Goal: Contribute content

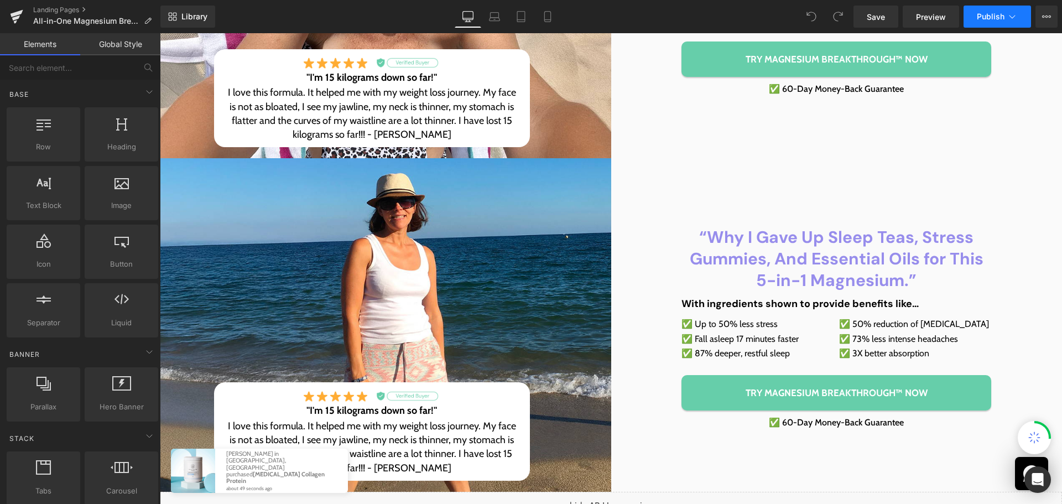
click at [976, 16] on button "Publish" at bounding box center [996, 17] width 67 height 22
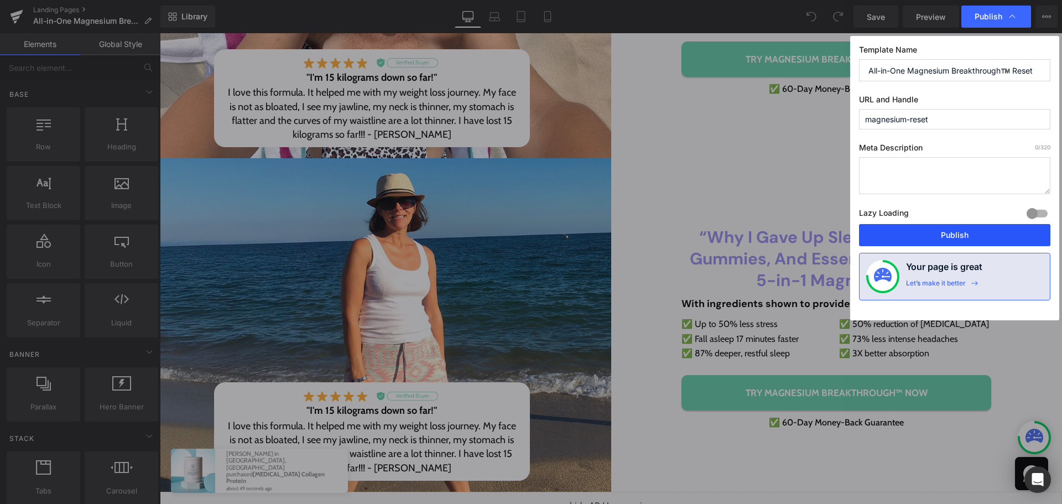
click at [963, 232] on button "Publish" at bounding box center [954, 235] width 191 height 22
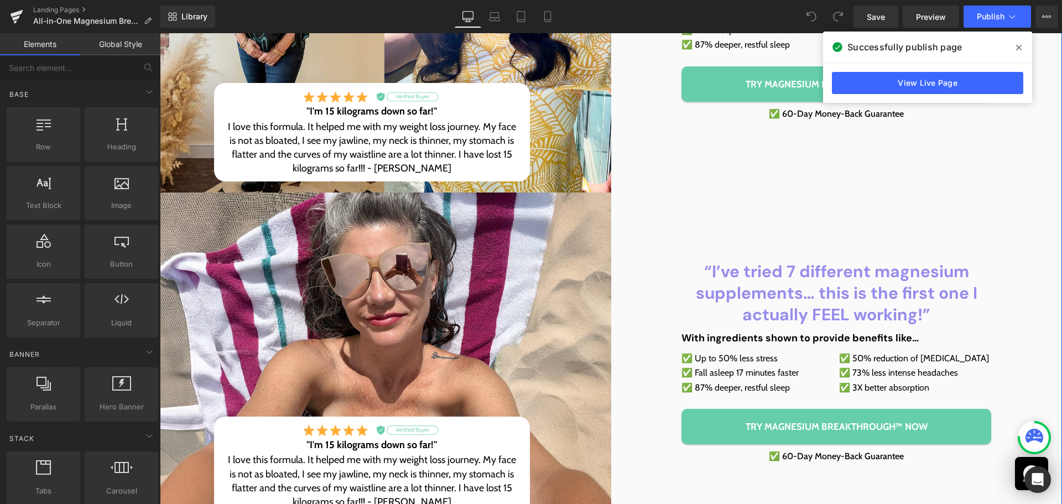
scroll to position [276, 0]
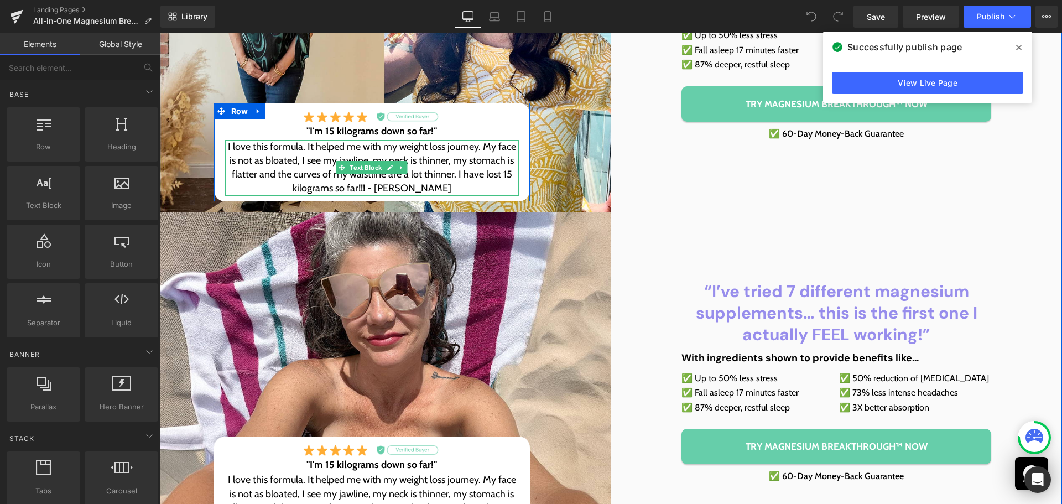
click at [293, 161] on p "I love this formula. It helped me with my weight loss journey. My face is not a…" at bounding box center [372, 168] width 294 height 56
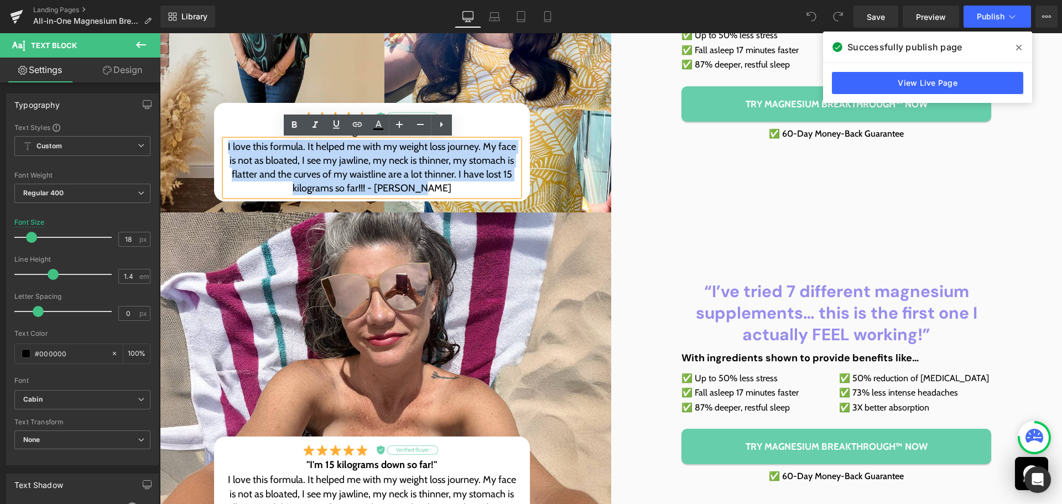
paste div
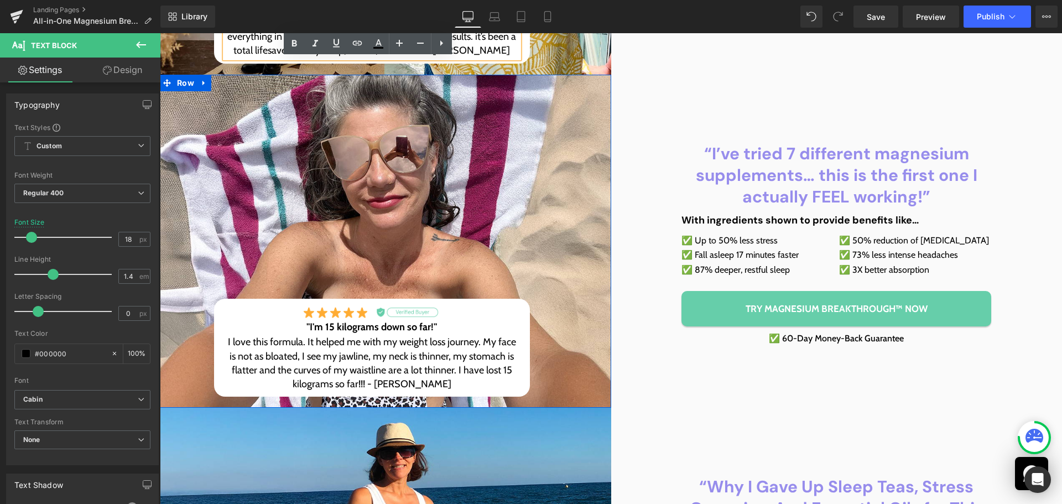
scroll to position [429, 0]
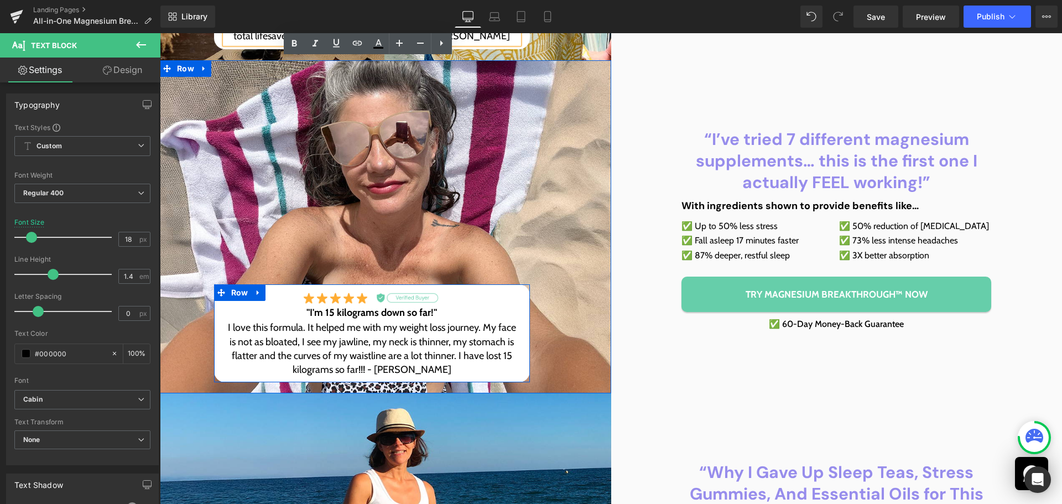
click at [298, 348] on p "I love this formula. It helped me with my weight loss journey. My face is not a…" at bounding box center [372, 349] width 294 height 56
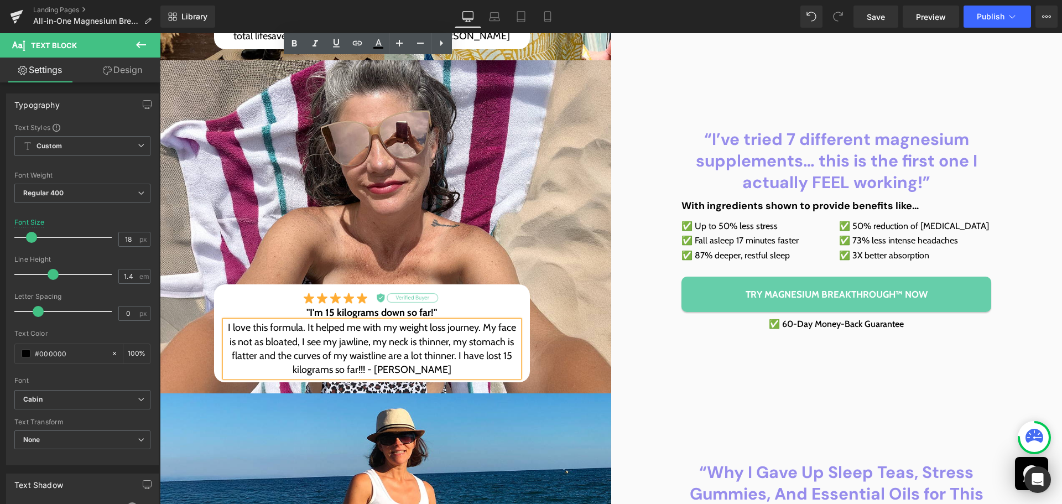
click at [298, 348] on p "I love this formula. It helped me with my weight loss journey. My face is not a…" at bounding box center [372, 349] width 294 height 56
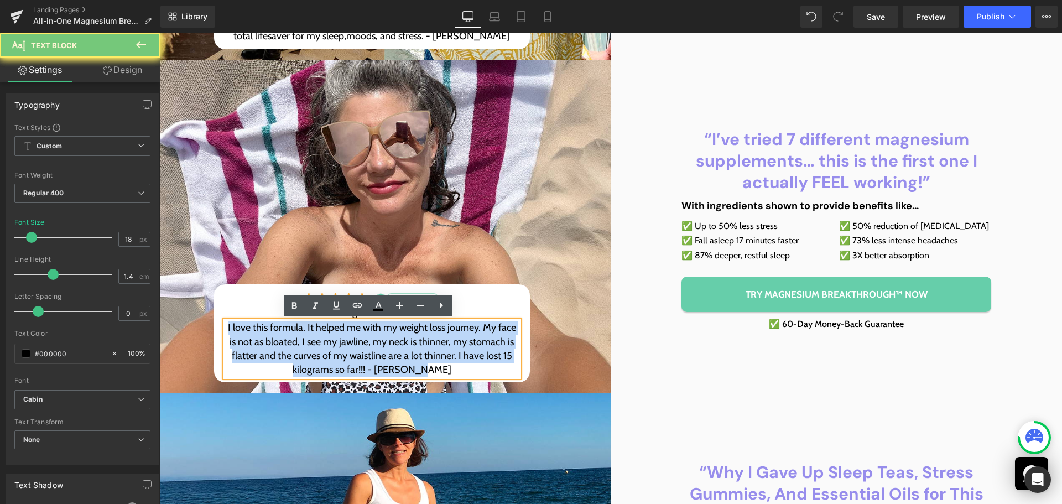
paste div
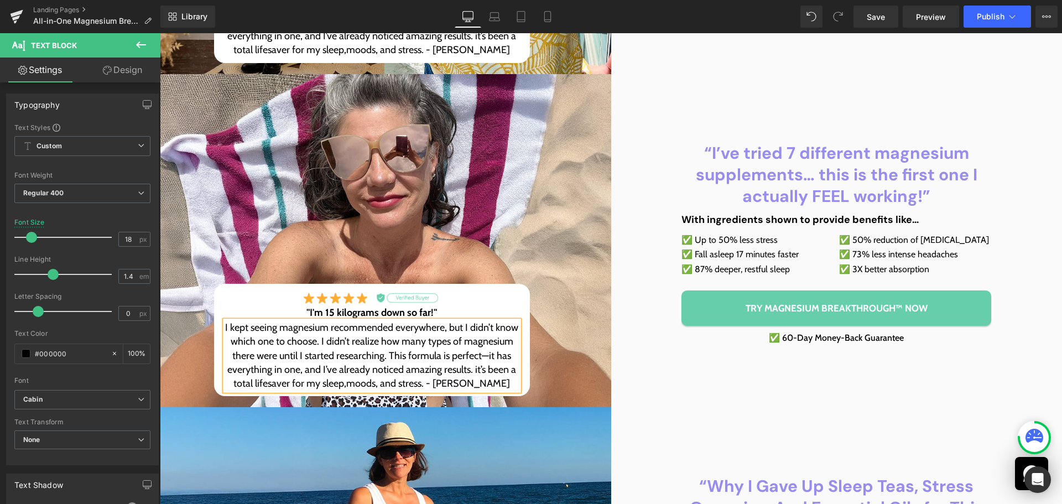
scroll to position [636, 0]
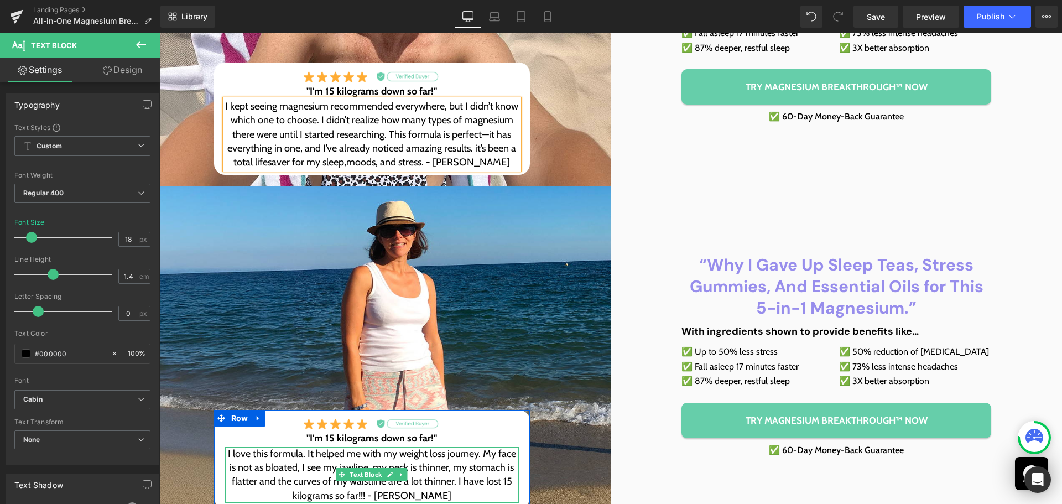
click at [316, 476] on p "I love this formula. It helped me with my weight loss journey. My face is not a…" at bounding box center [372, 475] width 294 height 56
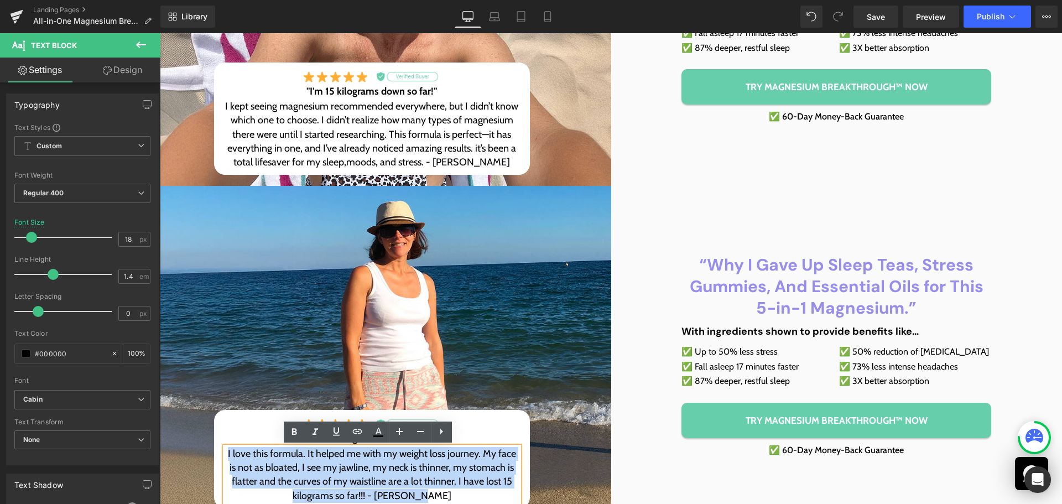
paste div
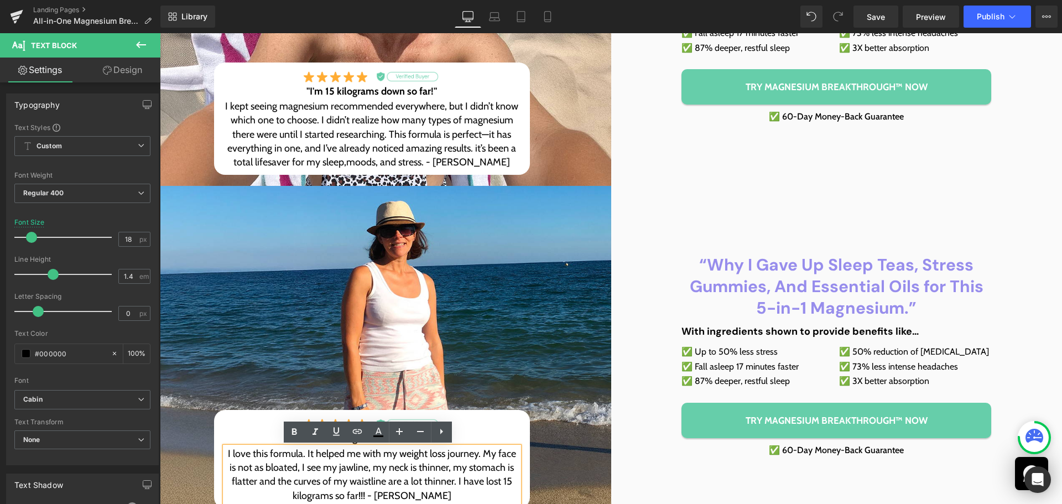
scroll to position [622, 0]
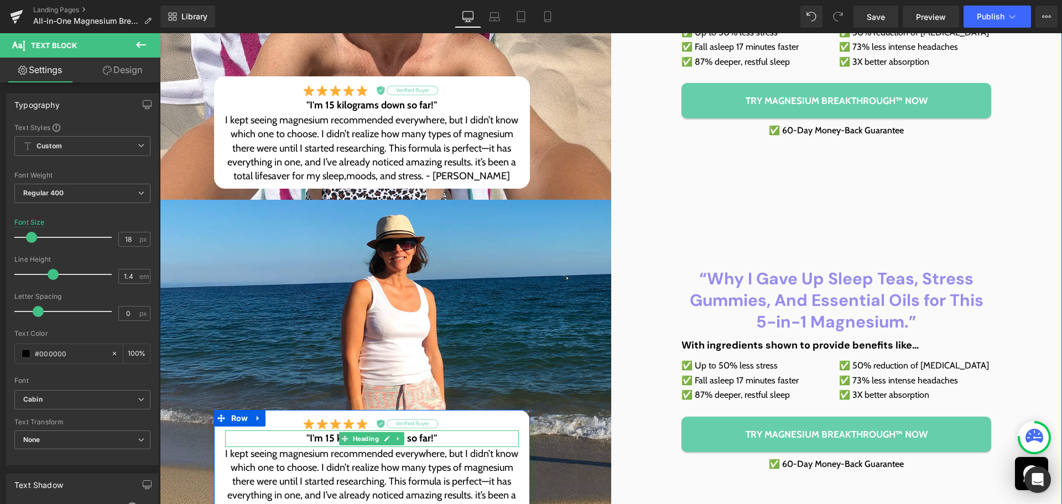
click at [312, 442] on h3 ""I'm 15 kilograms down so far!"" at bounding box center [372, 438] width 294 height 17
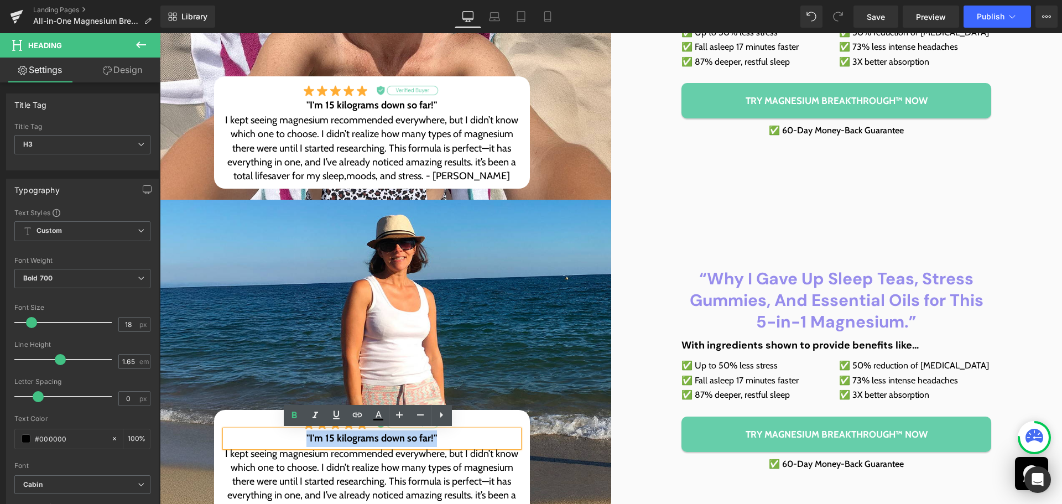
paste div
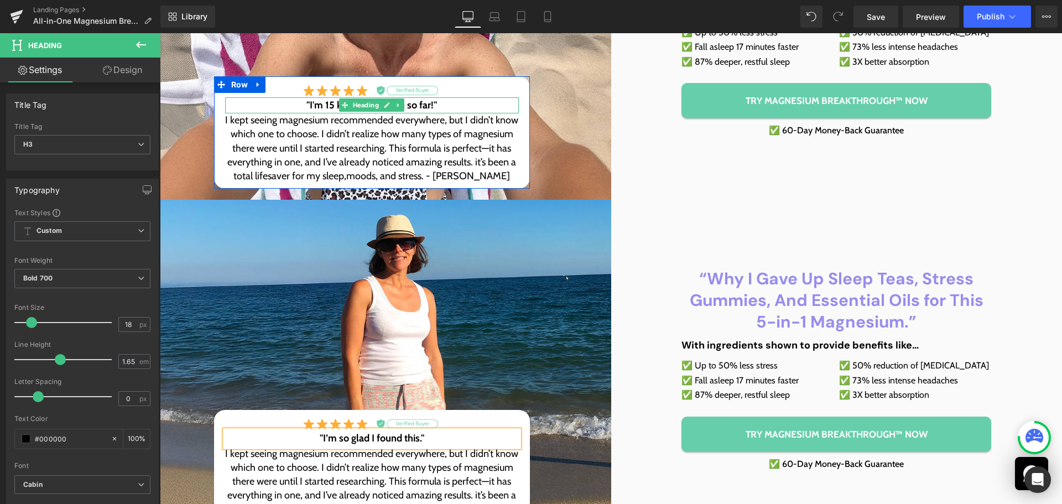
click at [308, 107] on h3 ""I'm 15 kilograms down so far!"" at bounding box center [372, 105] width 294 height 17
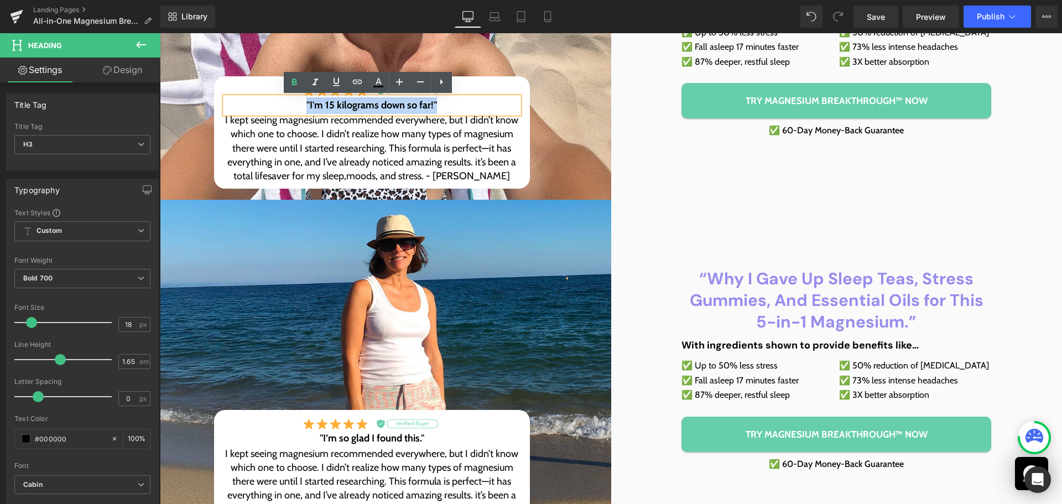
paste div
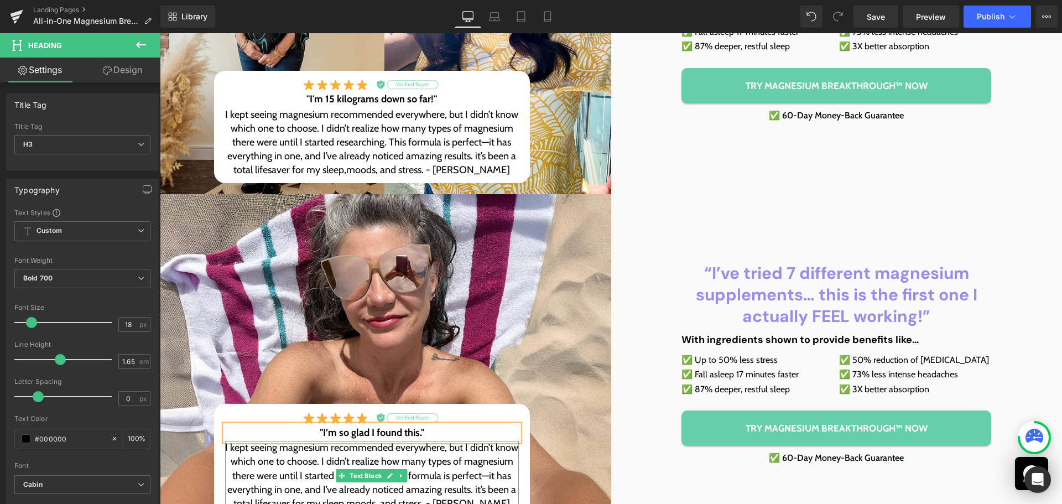
scroll to position [290, 0]
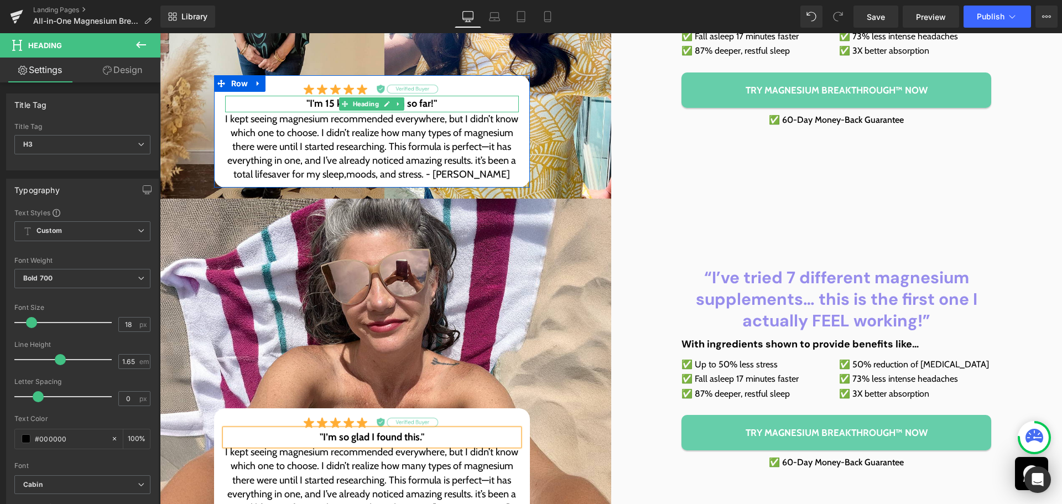
click at [314, 105] on h3 ""I'm 15 kilograms down so far!"" at bounding box center [372, 104] width 294 height 17
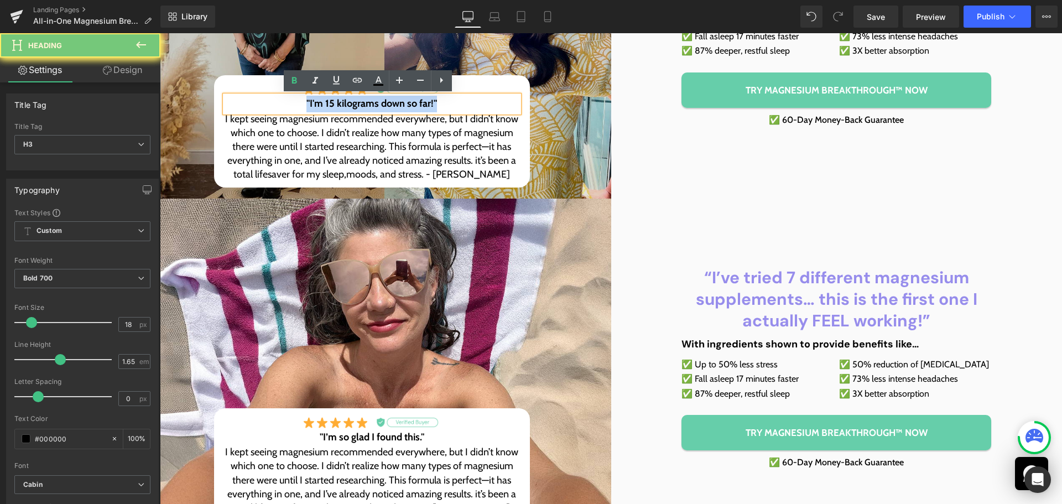
paste div
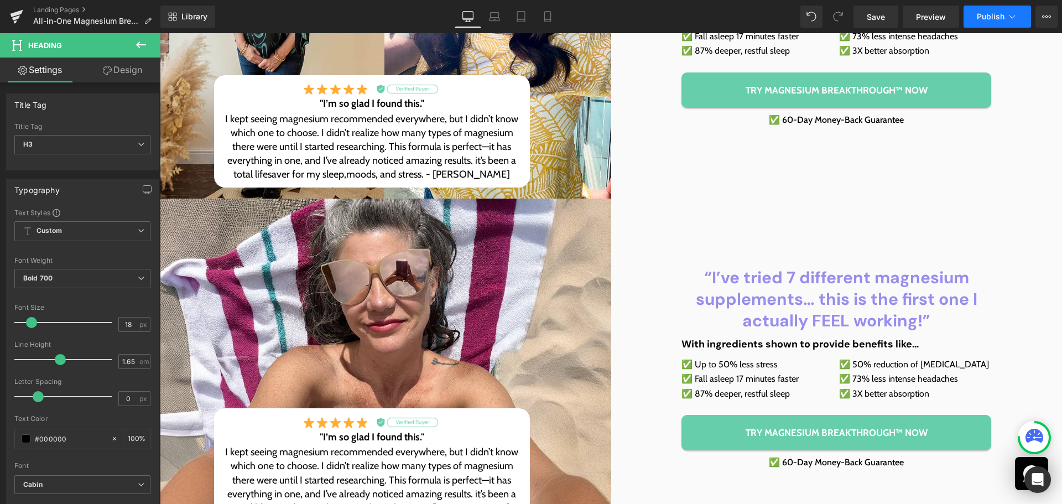
click at [997, 17] on span "Publish" at bounding box center [991, 16] width 28 height 9
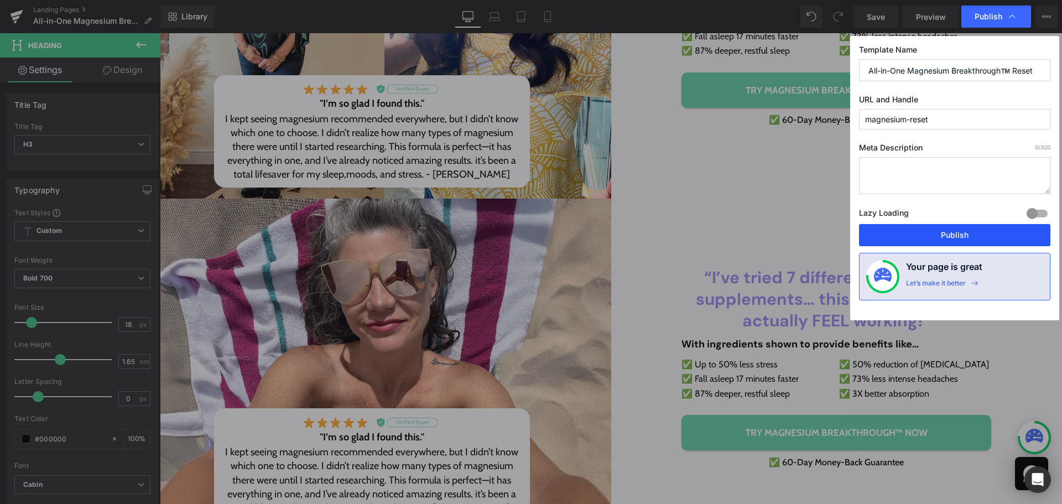
click at [967, 236] on button "Publish" at bounding box center [954, 235] width 191 height 22
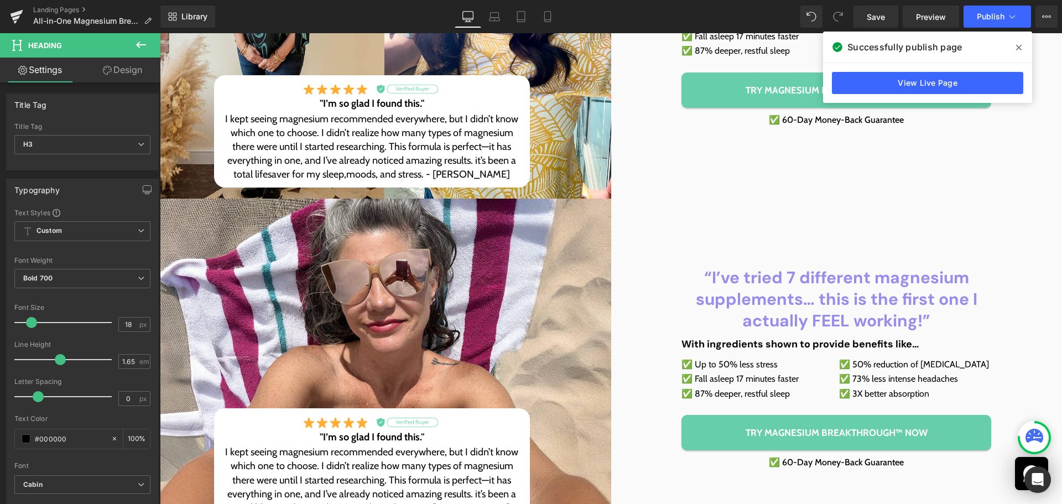
drag, startPoint x: 543, startPoint y: 21, endPoint x: 368, endPoint y: 201, distance: 251.1
click at [543, 20] on icon at bounding box center [547, 16] width 11 height 11
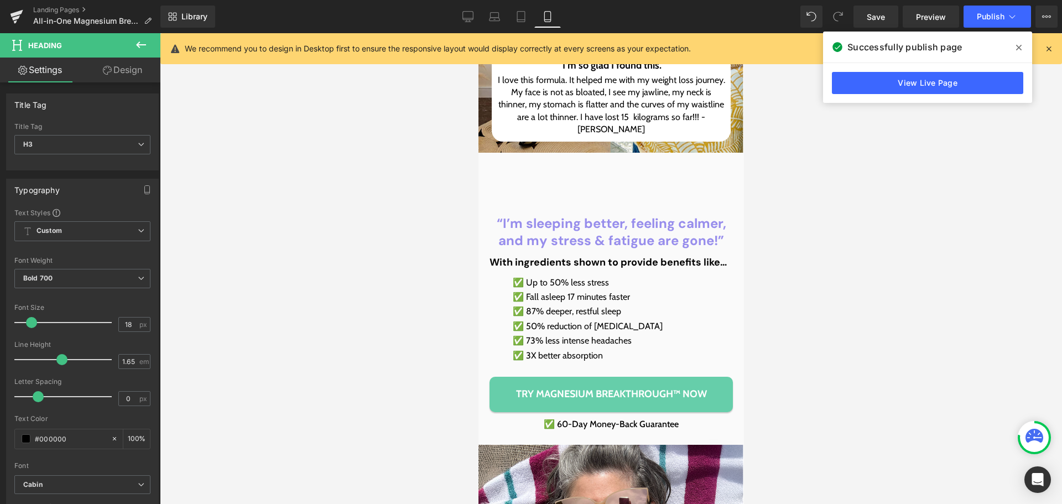
scroll to position [168, 0]
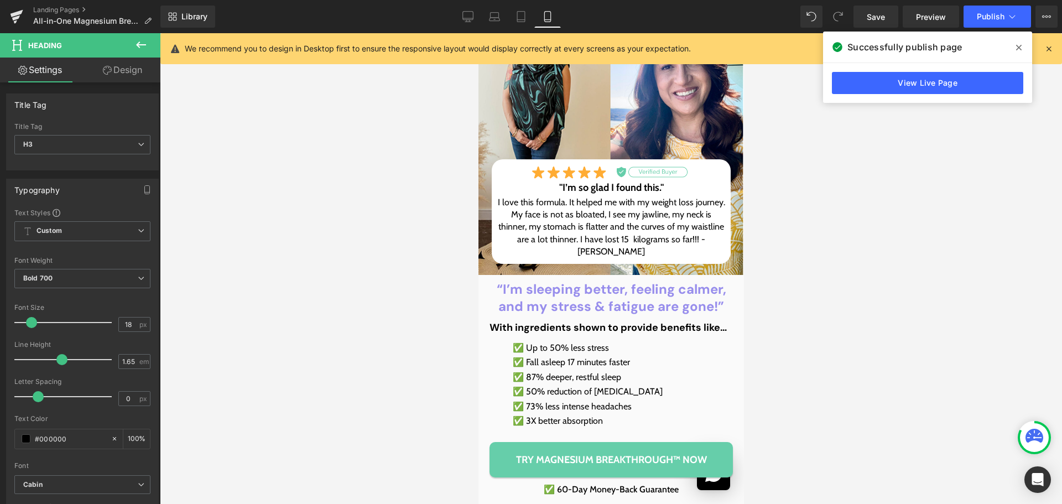
click at [544, 235] on p "I love this formula. It helped me with my weight loss journey. My face is not a…" at bounding box center [611, 227] width 228 height 62
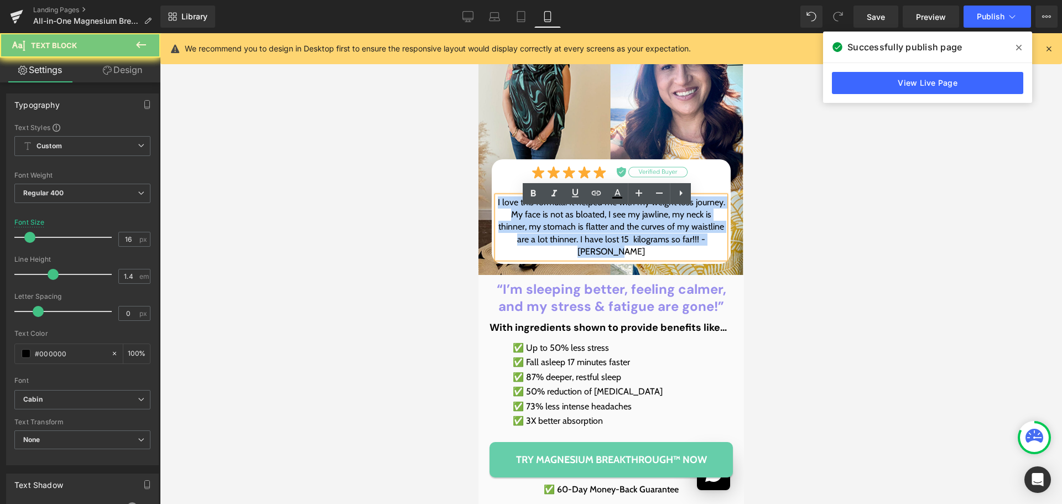
paste div
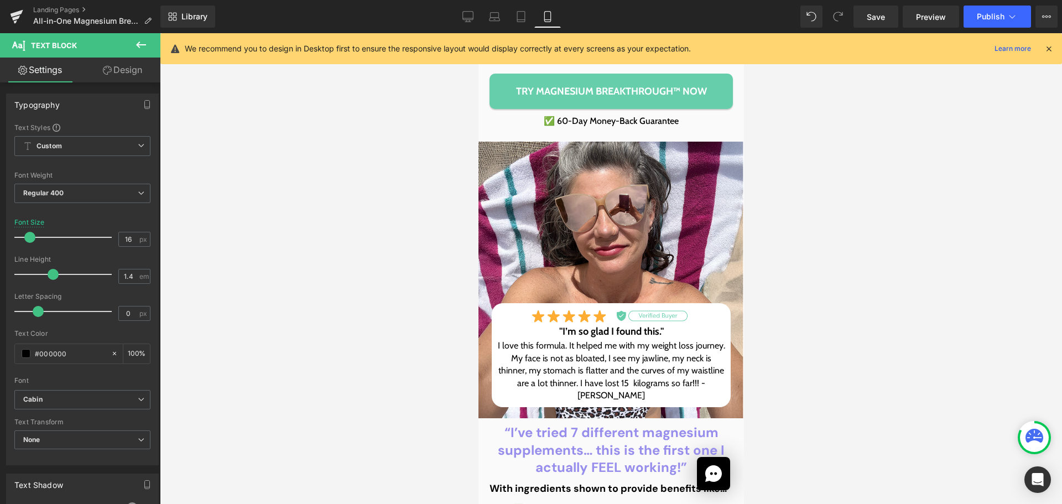
scroll to position [586, 0]
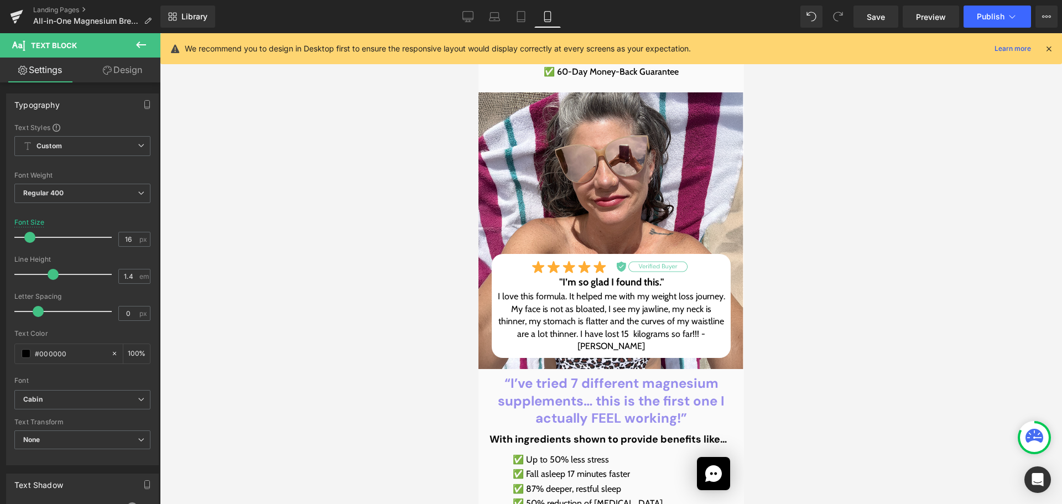
click at [540, 334] on p "I love this formula. It helped me with my weight loss journey. My face is not a…" at bounding box center [611, 321] width 228 height 62
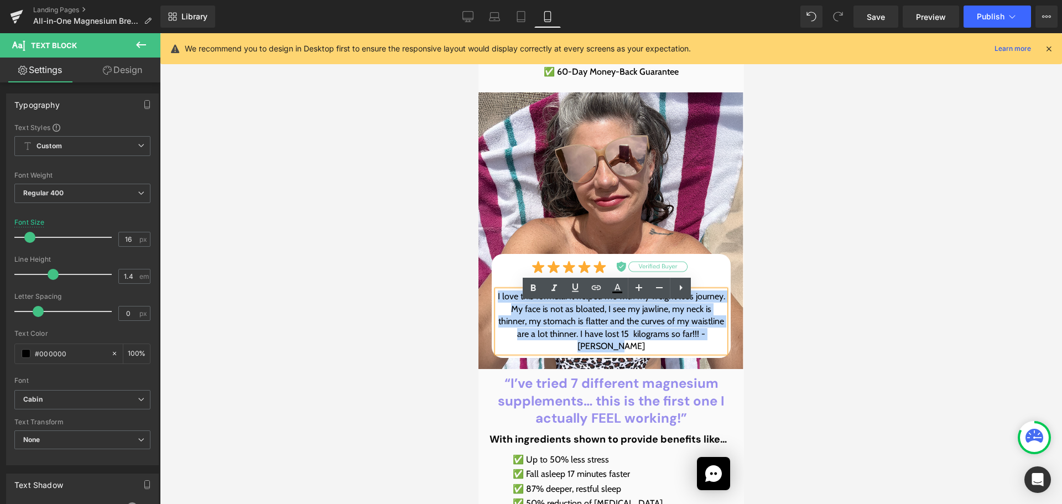
paste div
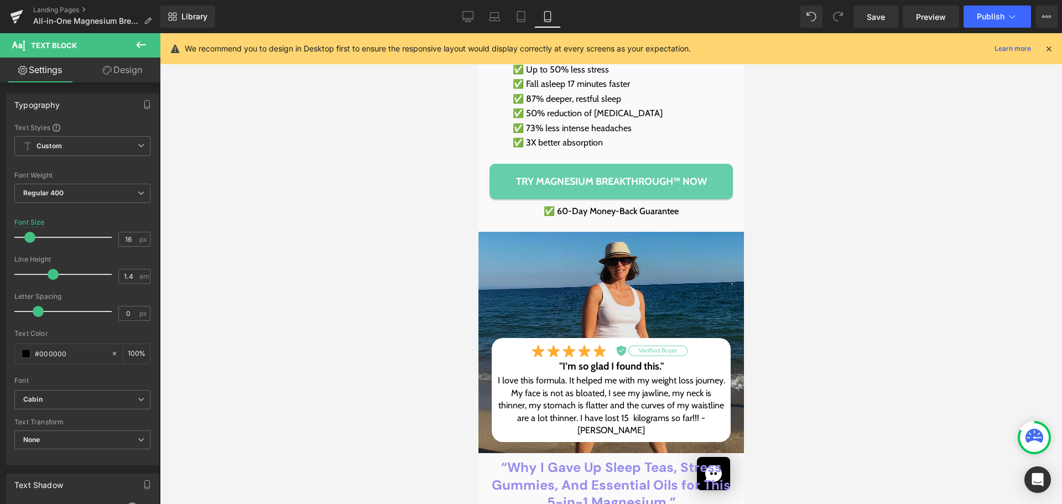
scroll to position [1003, 0]
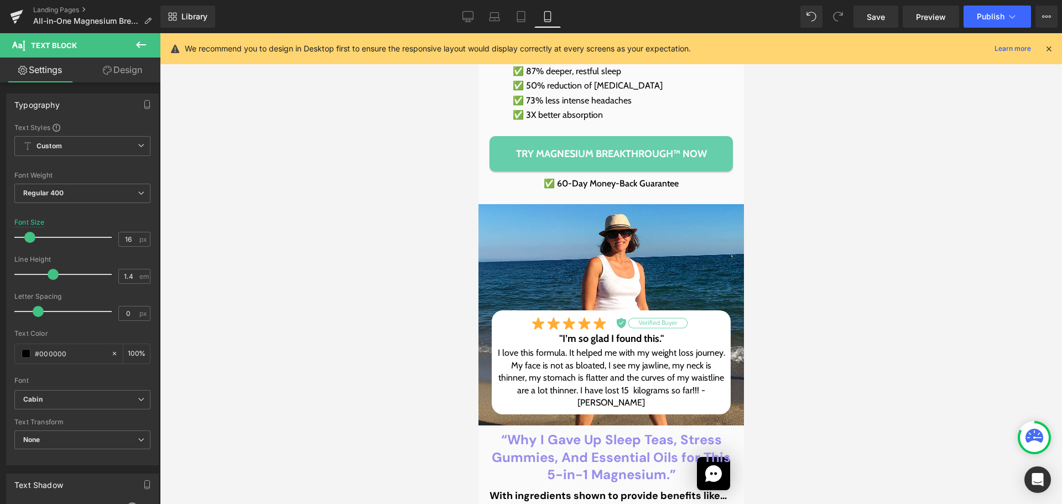
click at [574, 379] on div "I love this formula. It helped me with my weight loss journey. My face is not a…" at bounding box center [611, 378] width 228 height 62
click at [574, 379] on p "I love this formula. It helped me with my weight loss journey. My face is not a…" at bounding box center [611, 378] width 228 height 62
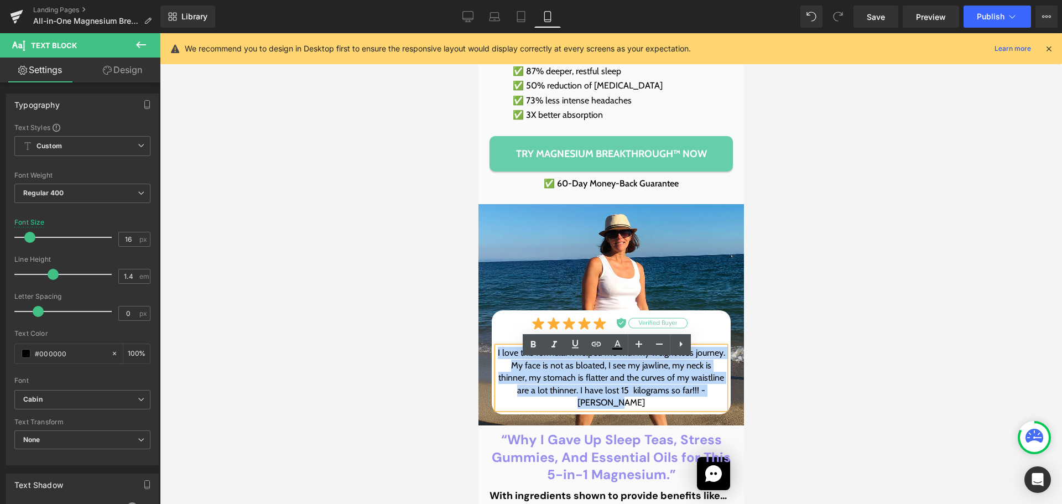
paste div
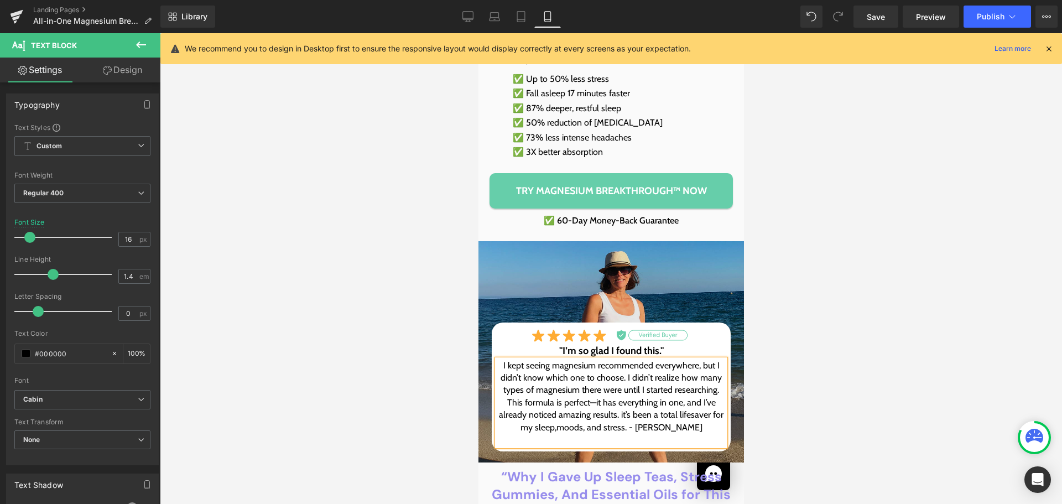
scroll to position [978, 0]
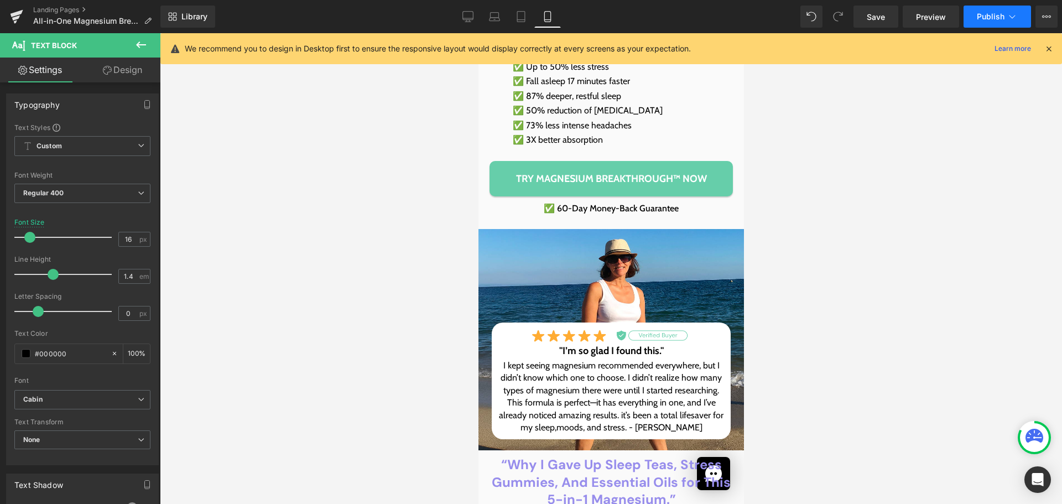
click at [980, 6] on button "Publish" at bounding box center [996, 17] width 67 height 22
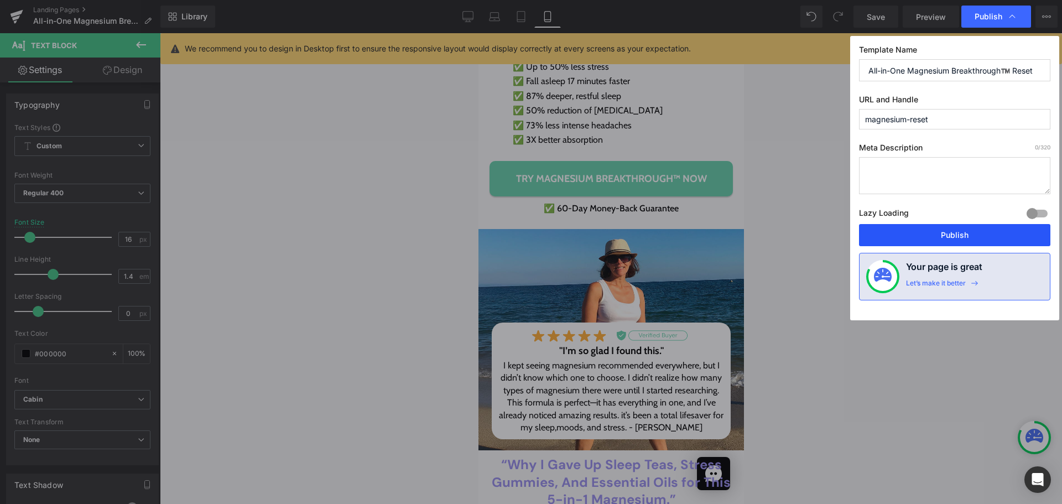
drag, startPoint x: 978, startPoint y: 236, endPoint x: 98, endPoint y: 85, distance: 892.7
click at [978, 236] on button "Publish" at bounding box center [954, 235] width 191 height 22
